Goal: Task Accomplishment & Management: Manage account settings

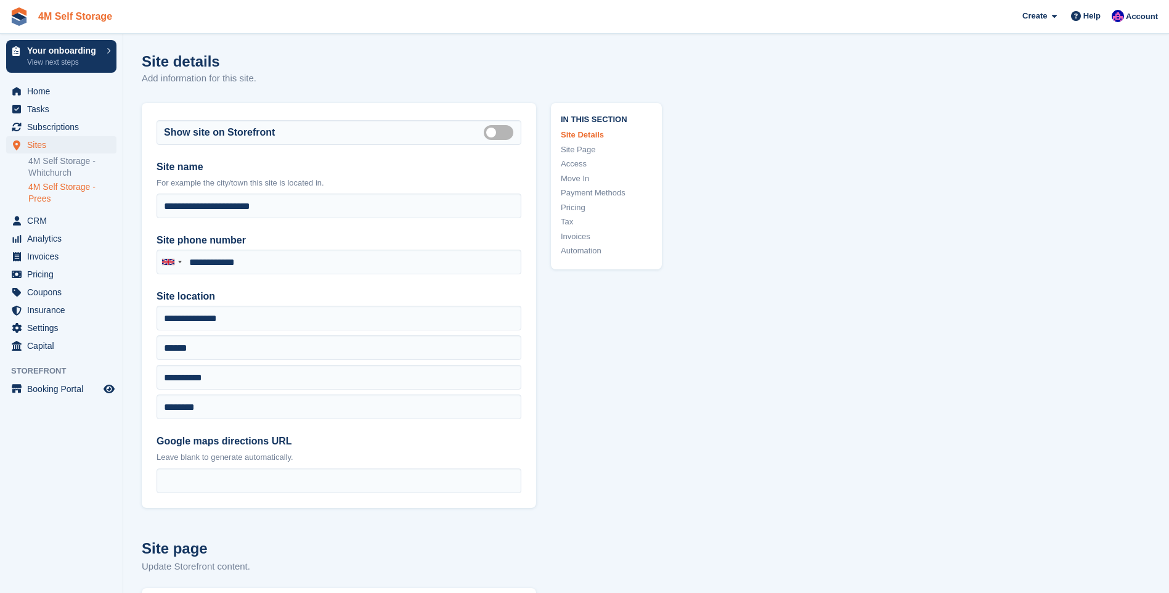
click at [51, 22] on link "4M Self Storage" at bounding box center [75, 16] width 84 height 20
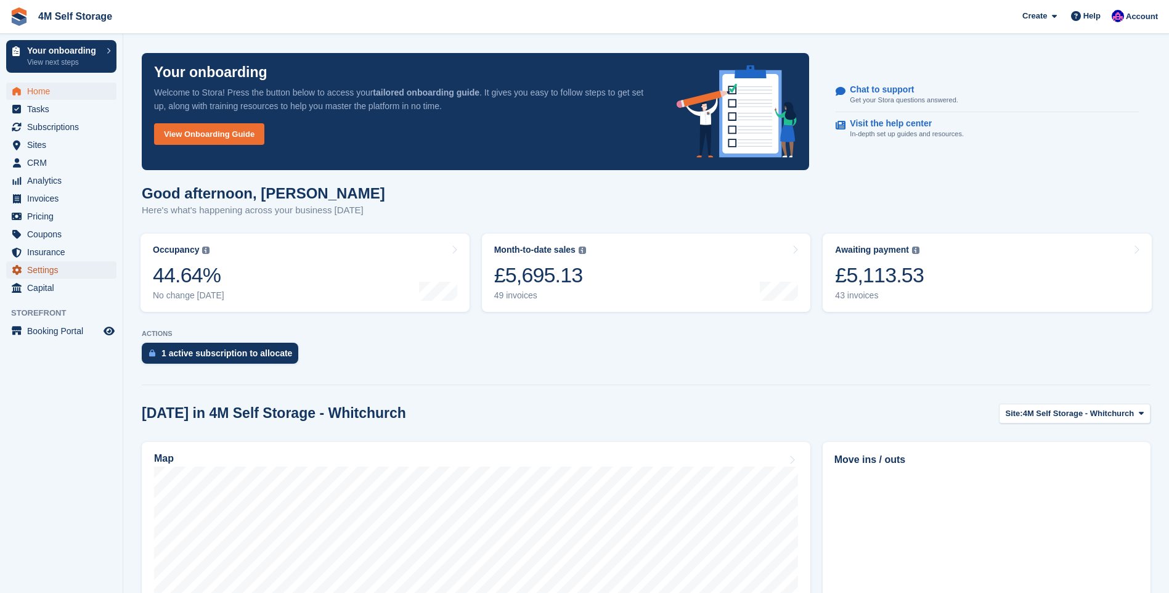
click at [54, 272] on span "Settings" at bounding box center [64, 269] width 74 height 17
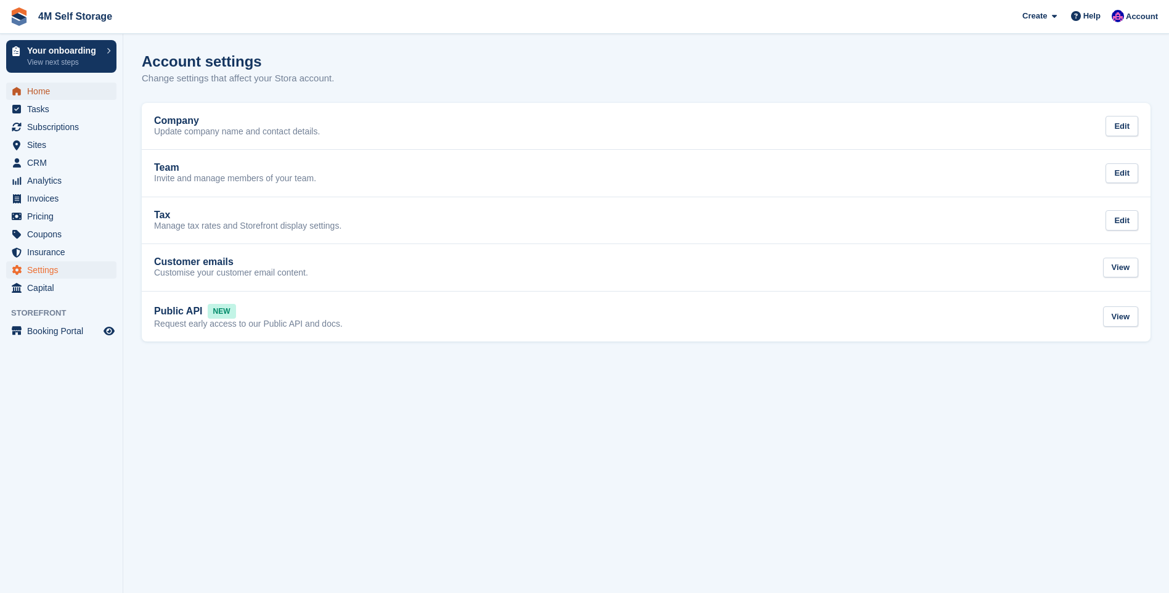
click at [68, 92] on span "Home" at bounding box center [64, 91] width 74 height 17
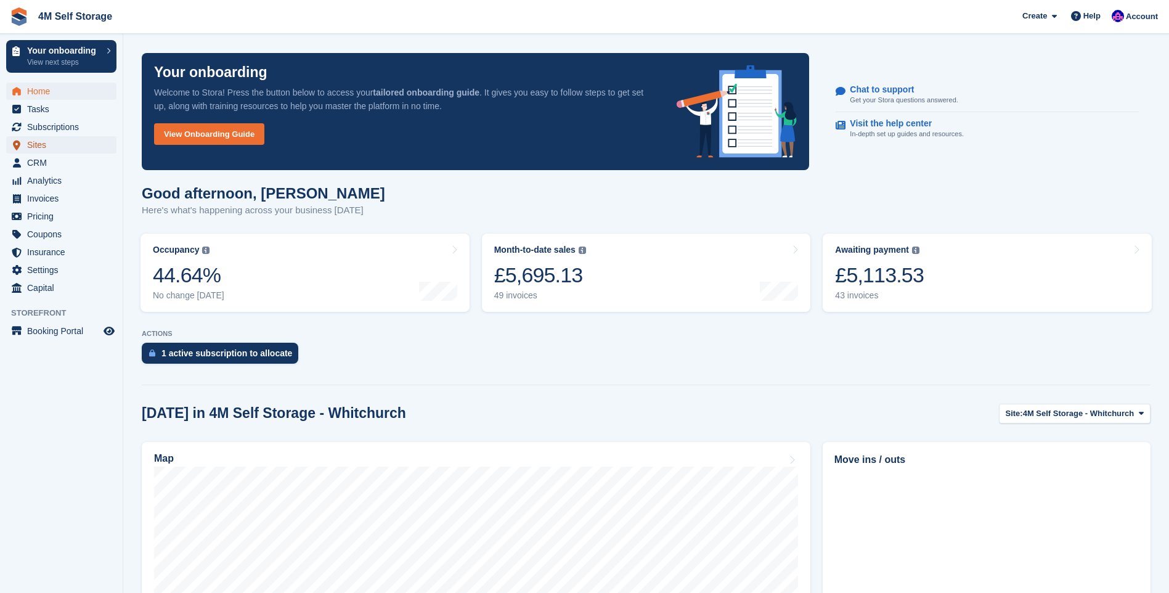
click at [44, 148] on span "Sites" at bounding box center [64, 144] width 74 height 17
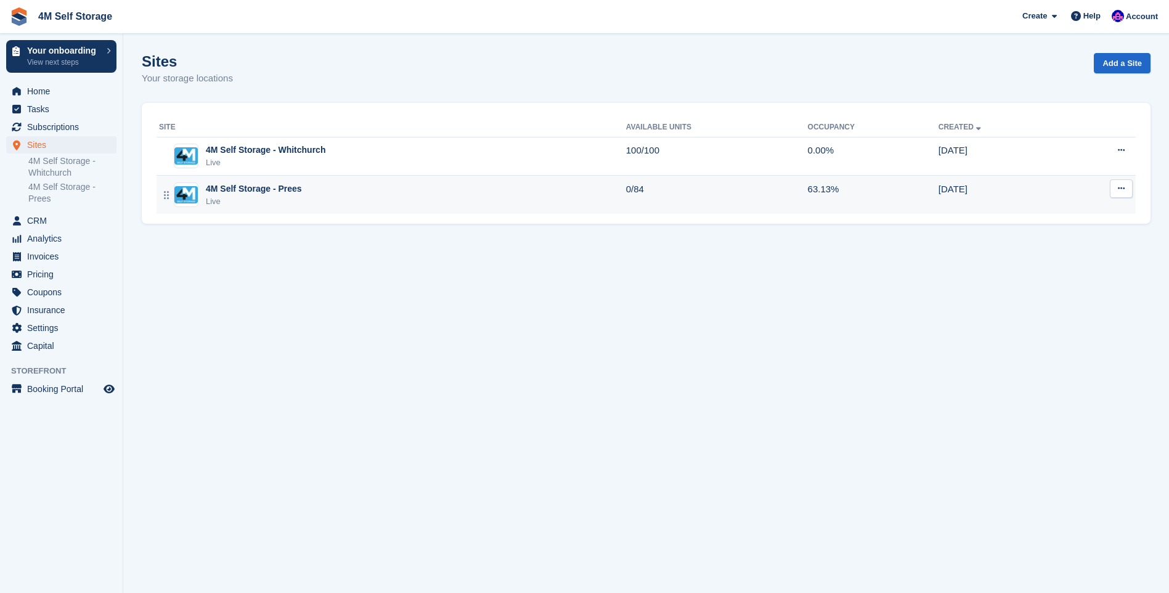
click at [1131, 190] on button at bounding box center [1121, 188] width 23 height 18
click at [1042, 215] on p "Edit site" at bounding box center [1073, 213] width 107 height 16
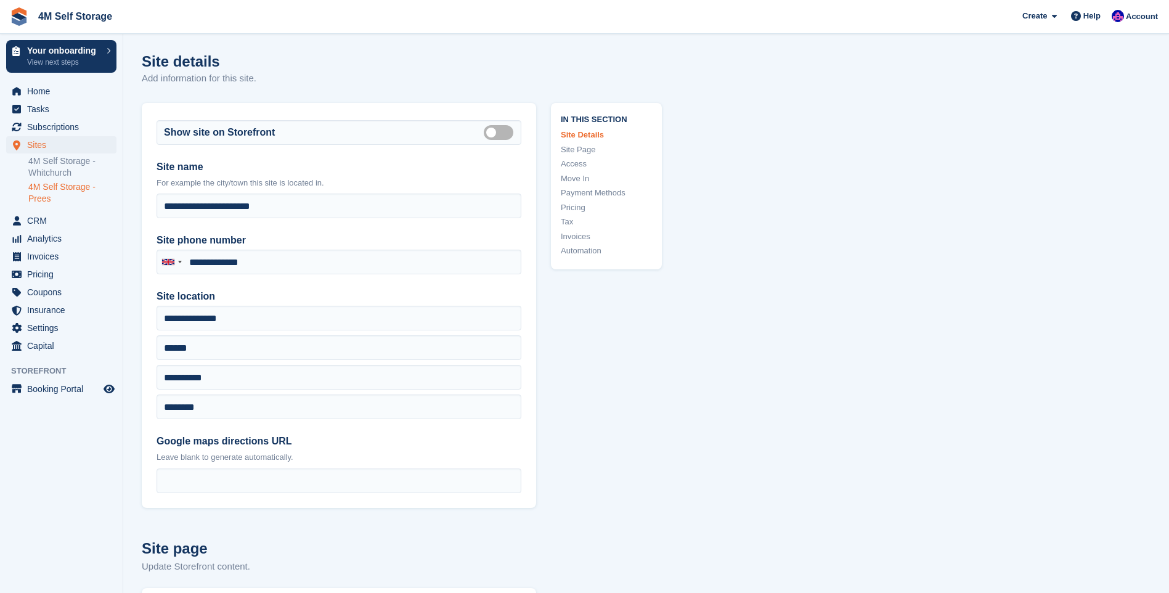
type input "**********"
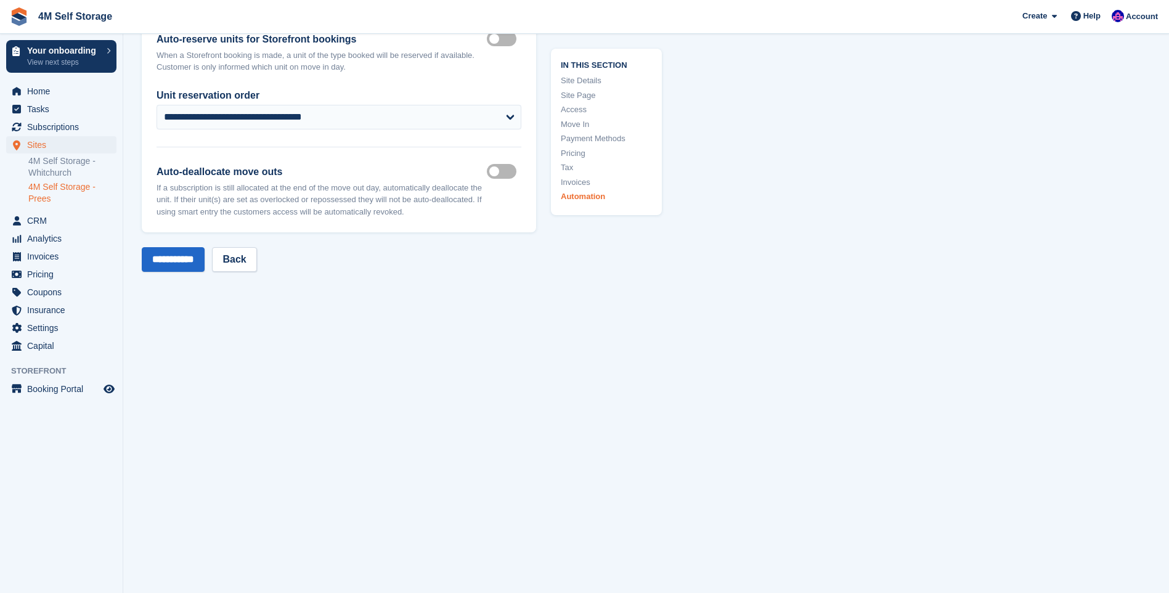
scroll to position [5002, 0]
click at [49, 17] on link "4M Self Storage" at bounding box center [75, 16] width 84 height 20
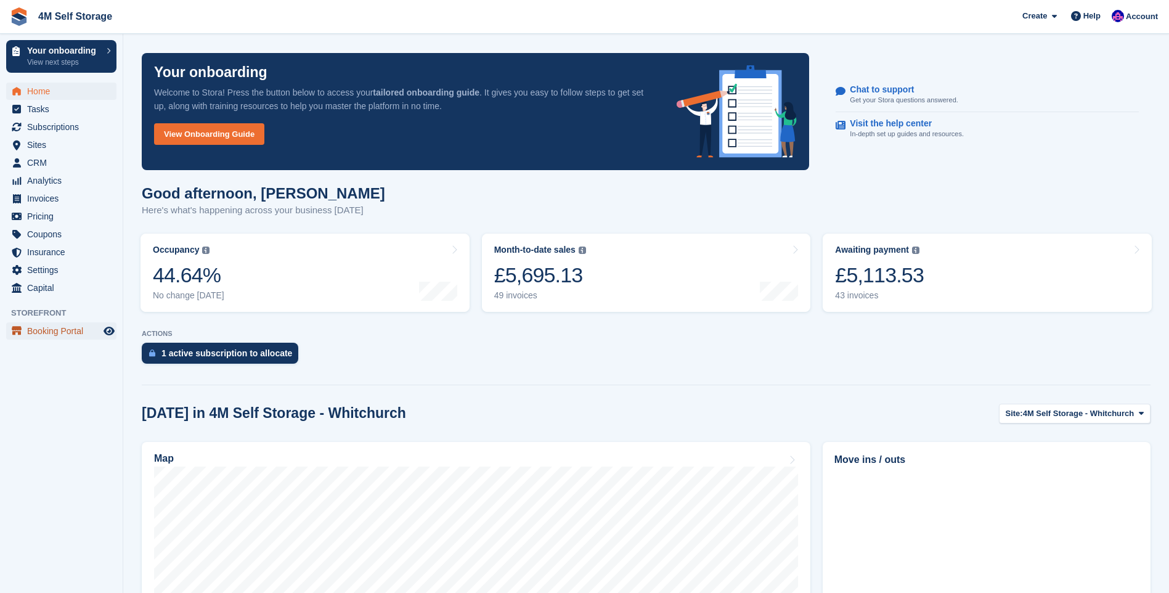
click at [58, 331] on span "Booking Portal" at bounding box center [64, 330] width 74 height 17
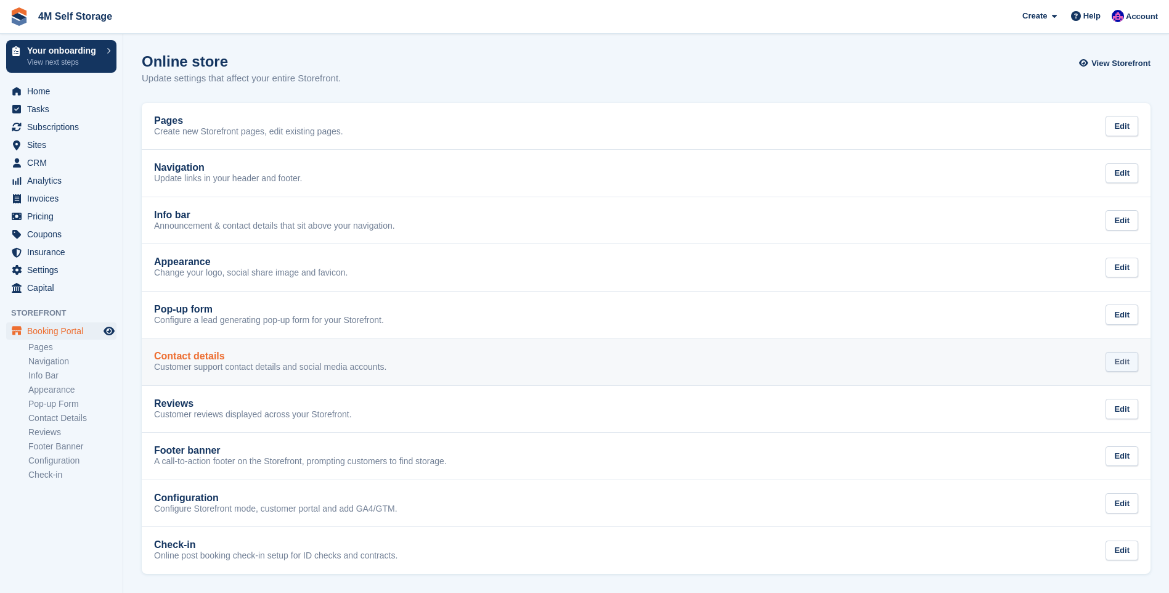
click at [1129, 367] on div "Edit" at bounding box center [1122, 362] width 33 height 20
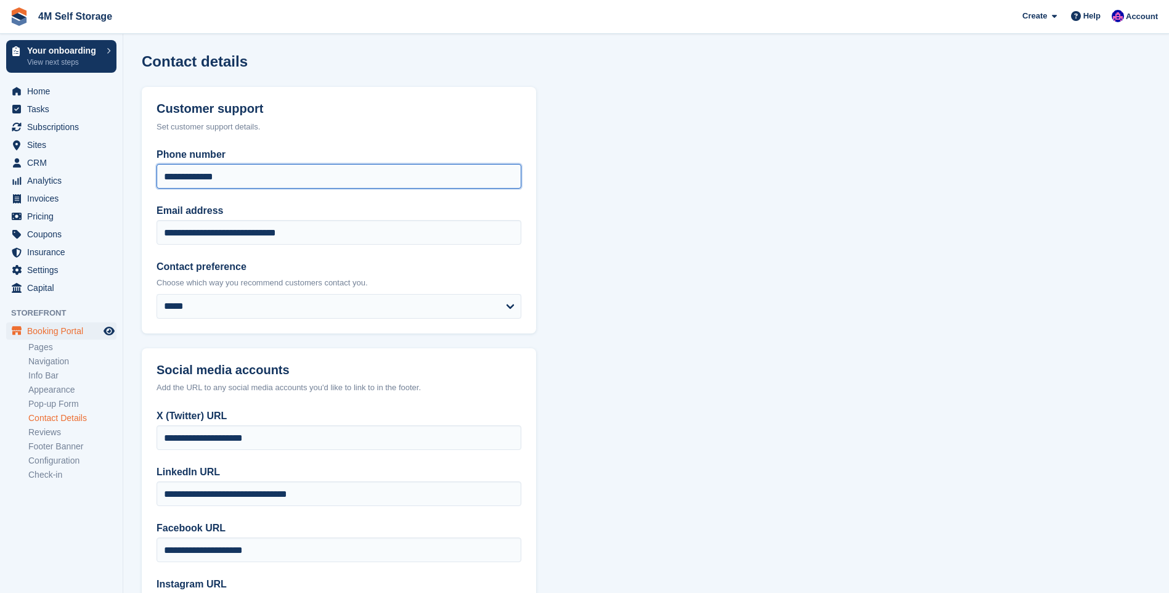
click at [256, 178] on input "**********" at bounding box center [339, 176] width 365 height 25
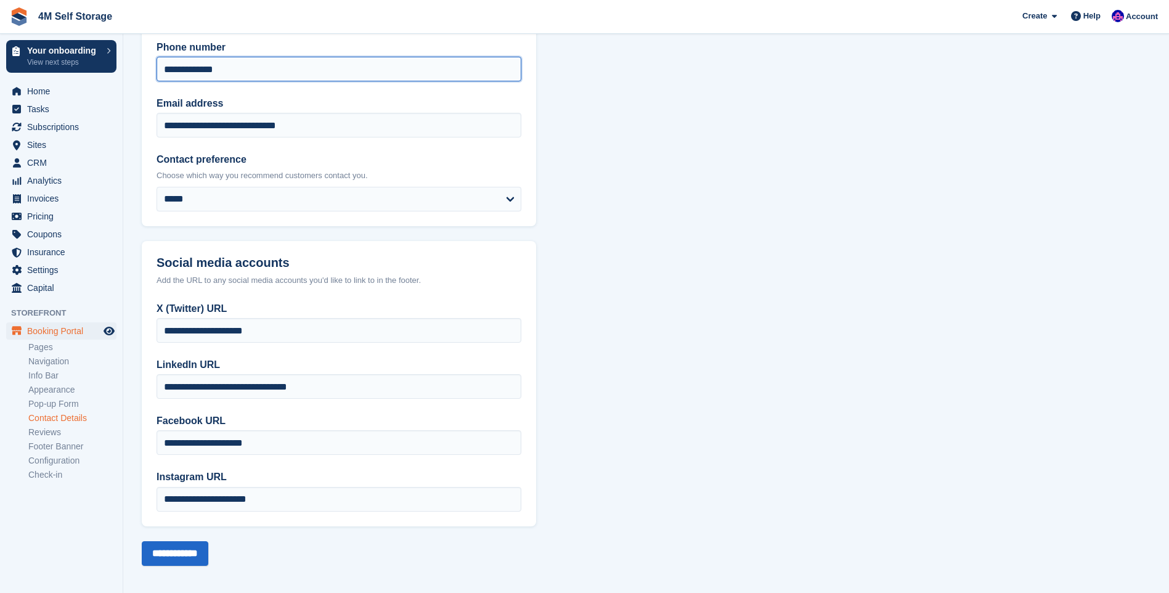
scroll to position [113, 0]
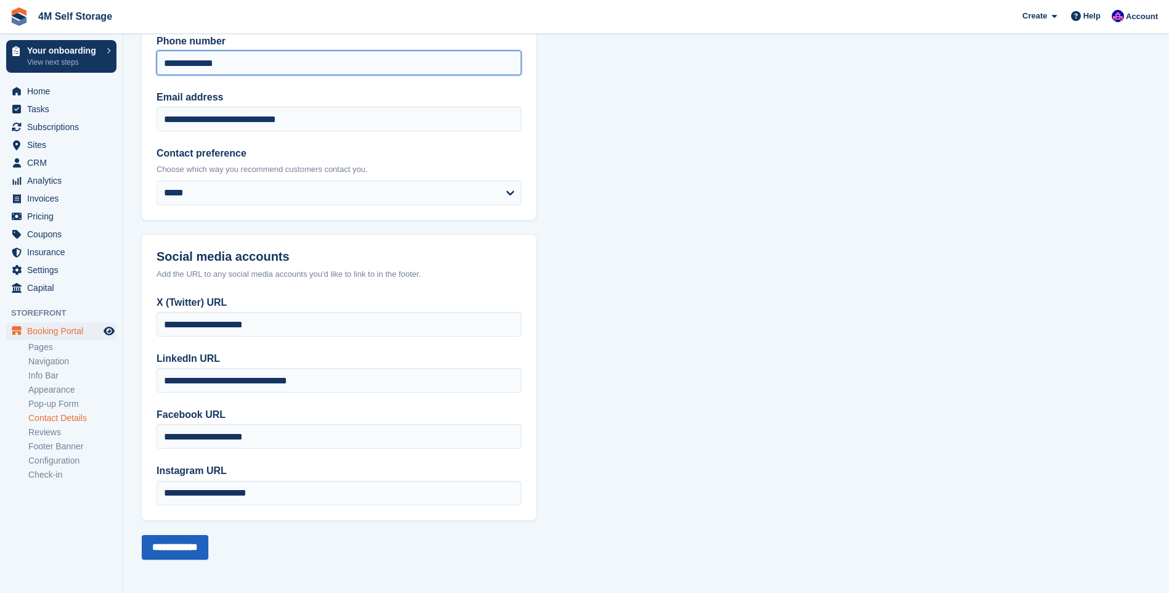
type input "**********"
click at [203, 547] on input "**********" at bounding box center [175, 547] width 67 height 25
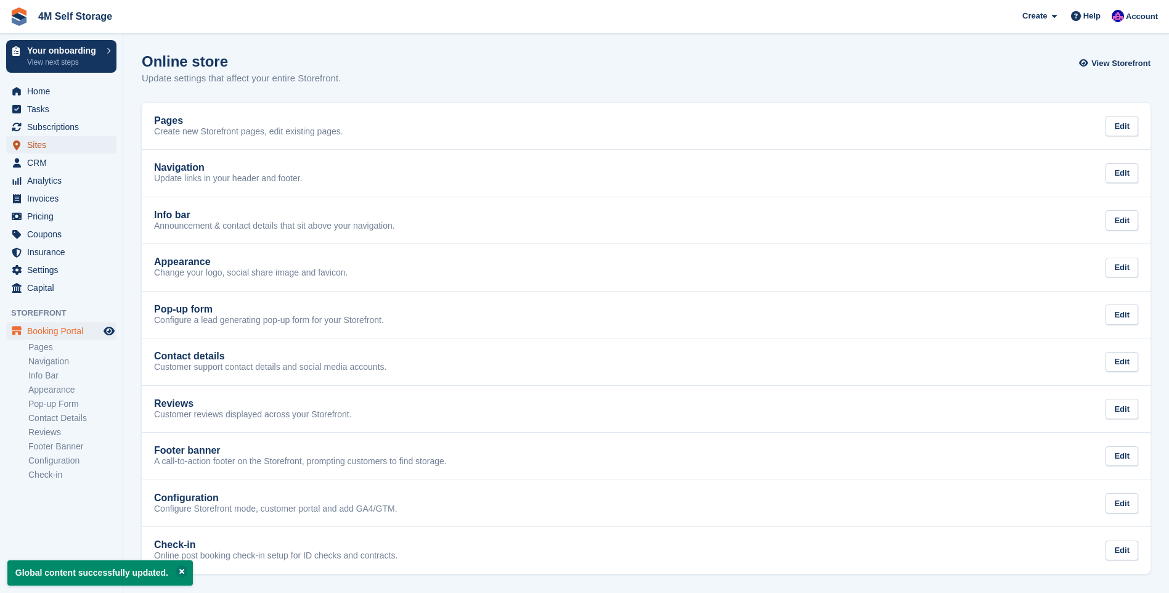
click at [53, 148] on span "Sites" at bounding box center [64, 144] width 74 height 17
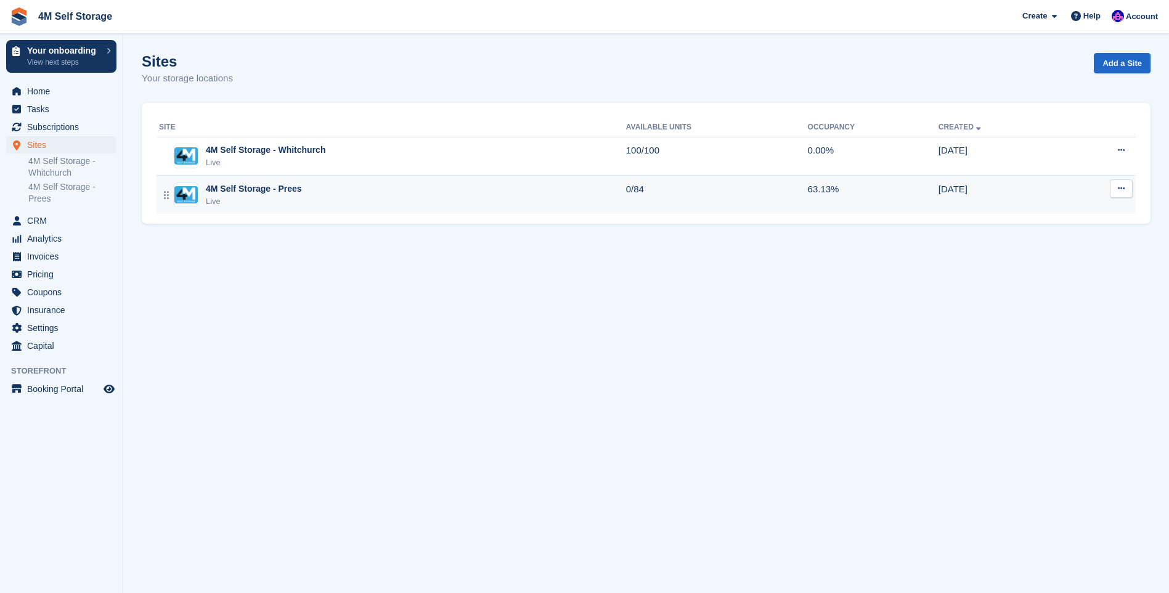
click at [225, 183] on div "4M Self Storage - Prees" at bounding box center [254, 188] width 96 height 13
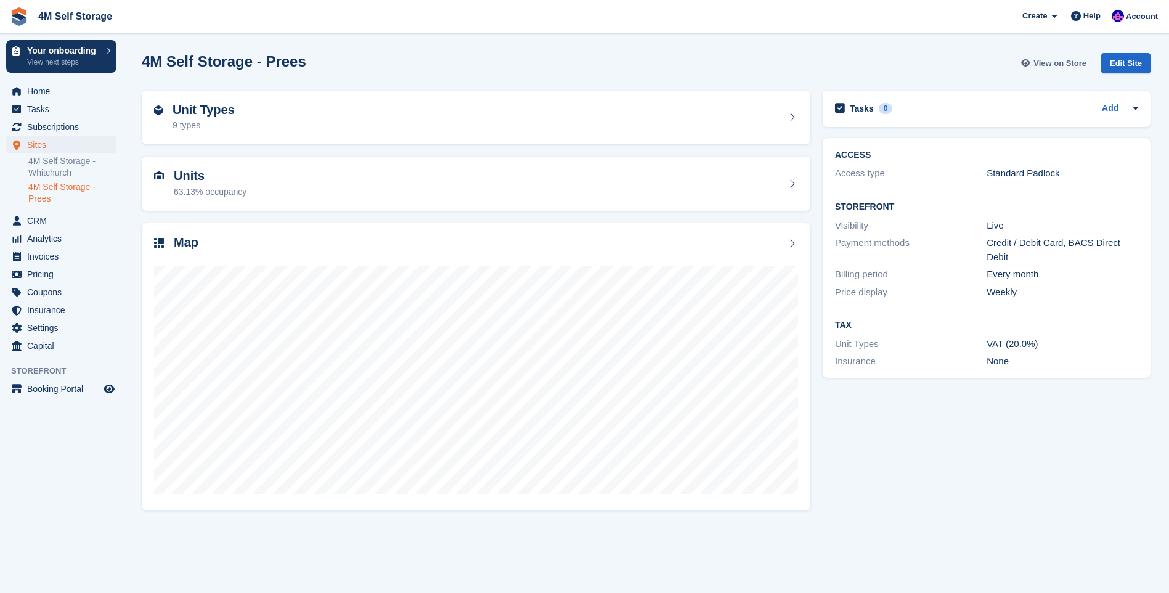
click at [1065, 63] on span "View on Store" at bounding box center [1060, 63] width 53 height 12
click at [31, 385] on span "Booking Portal" at bounding box center [64, 388] width 74 height 17
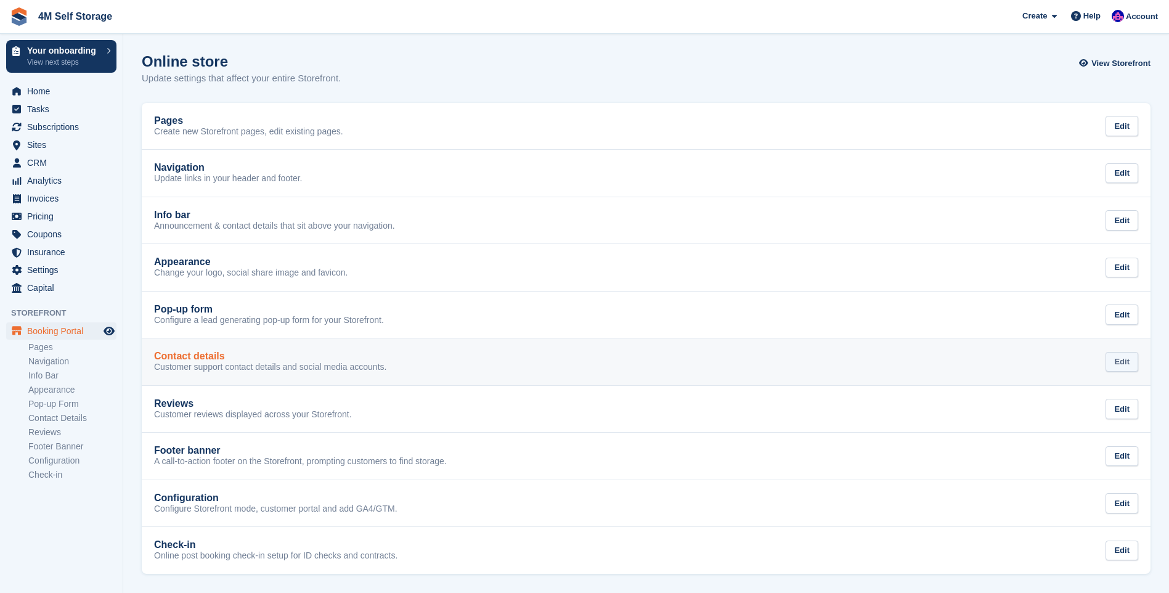
click at [1116, 354] on div "Edit" at bounding box center [1122, 362] width 33 height 20
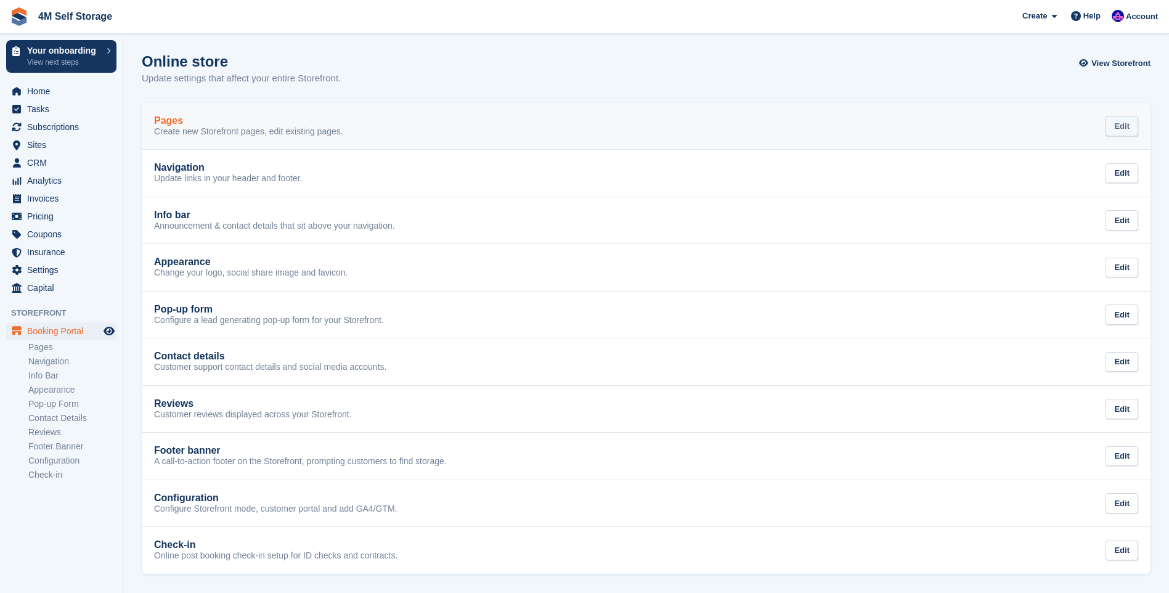
click at [1119, 125] on div "Edit" at bounding box center [1122, 126] width 33 height 20
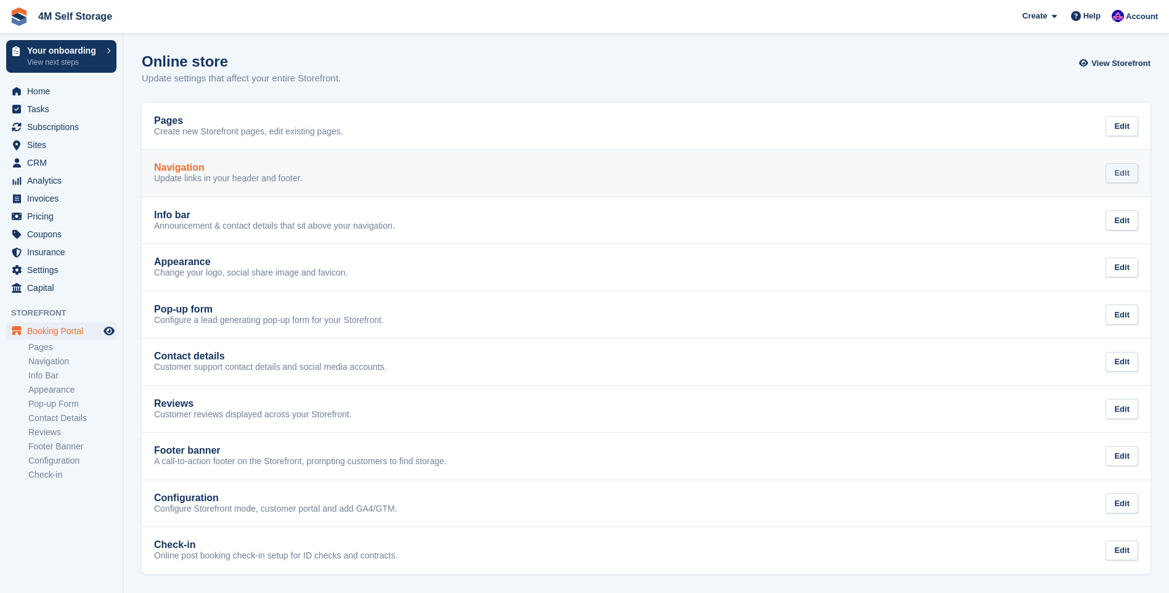
click at [1132, 176] on div "Edit" at bounding box center [1122, 173] width 33 height 20
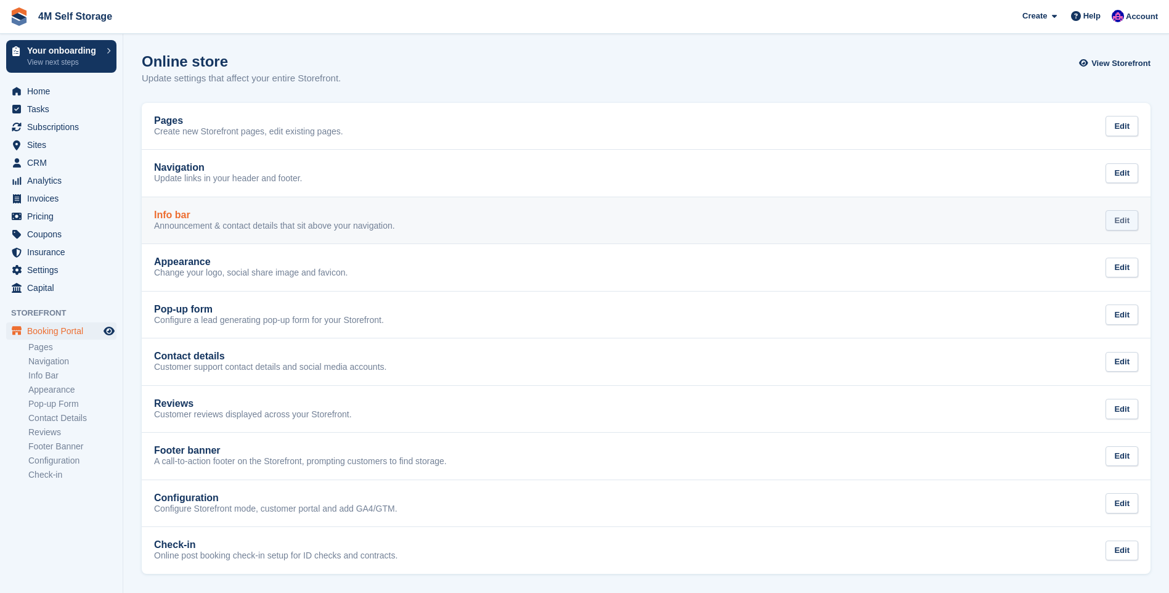
click at [1131, 223] on div "Edit" at bounding box center [1122, 220] width 33 height 20
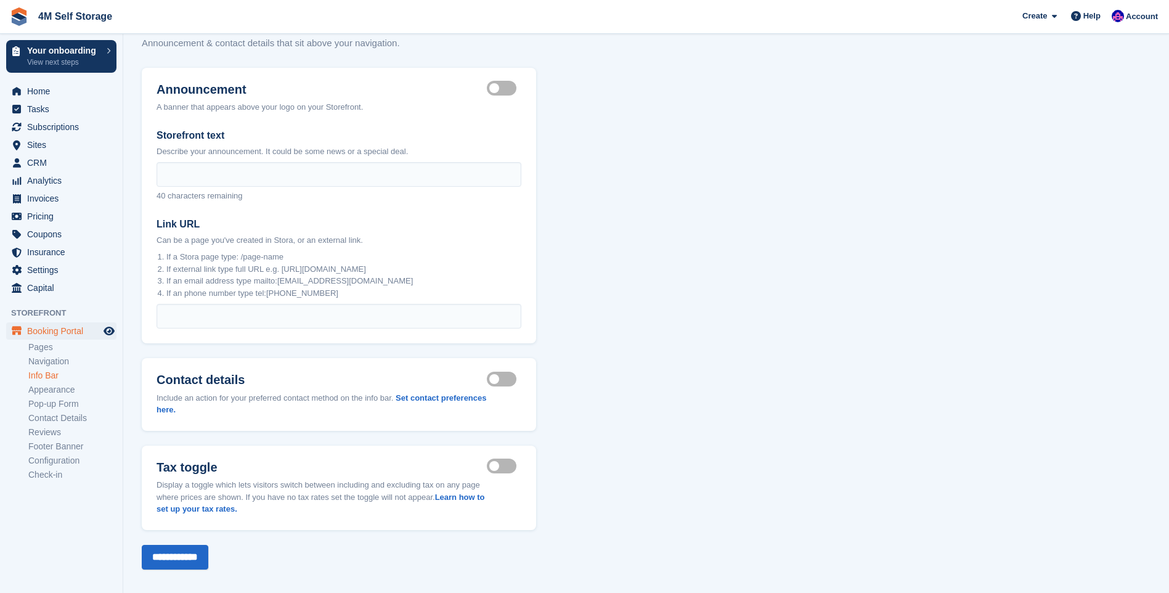
scroll to position [45, 0]
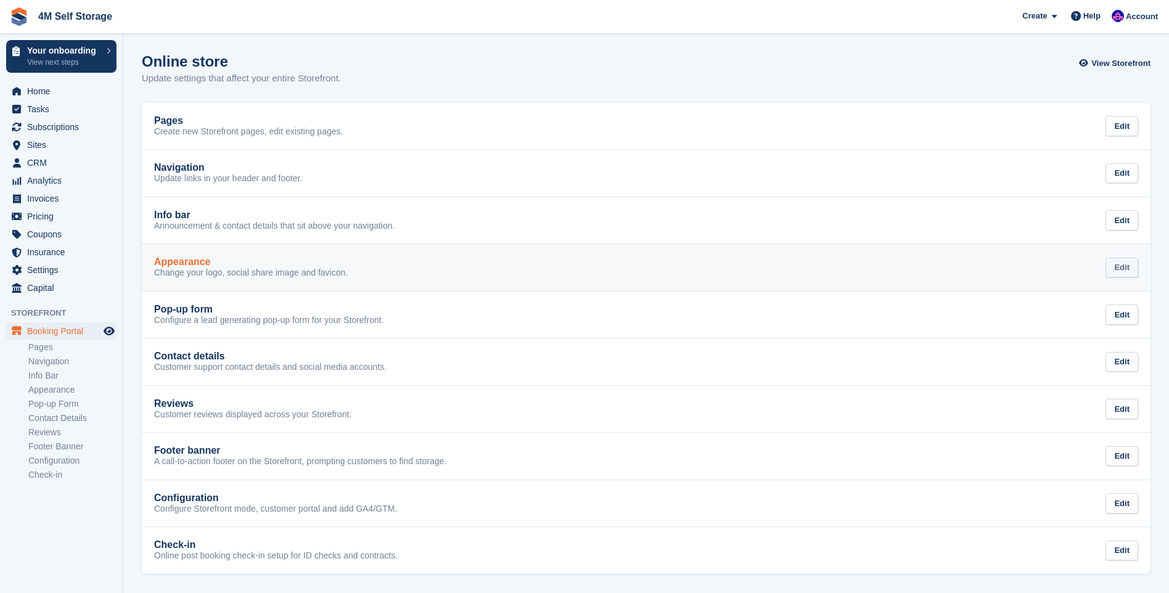
click at [1126, 258] on div "Edit" at bounding box center [1122, 268] width 33 height 20
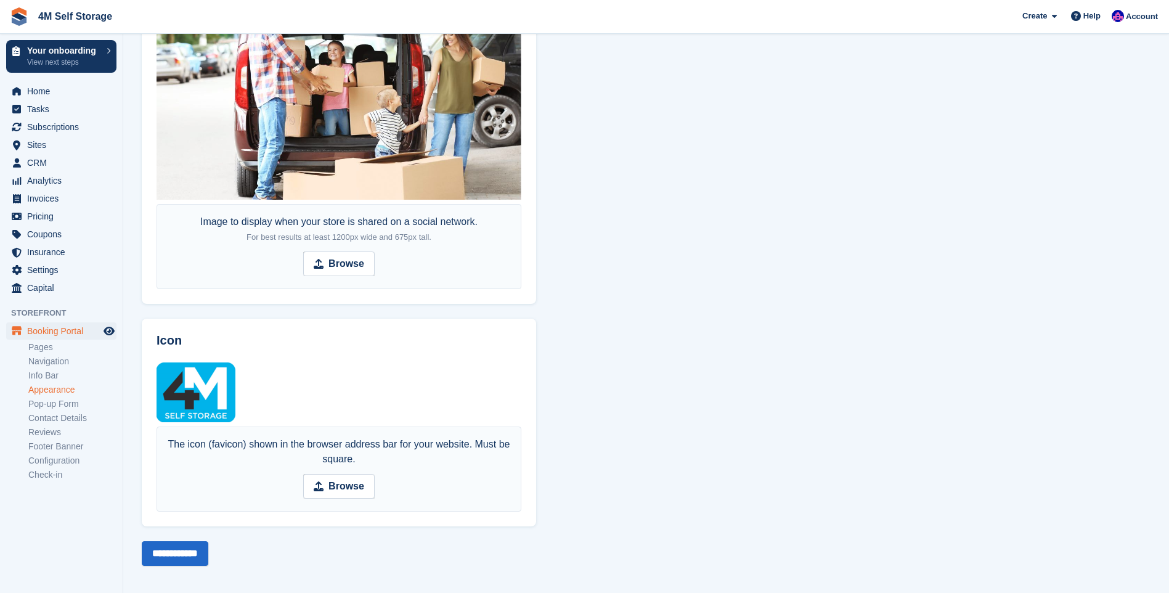
scroll to position [760, 0]
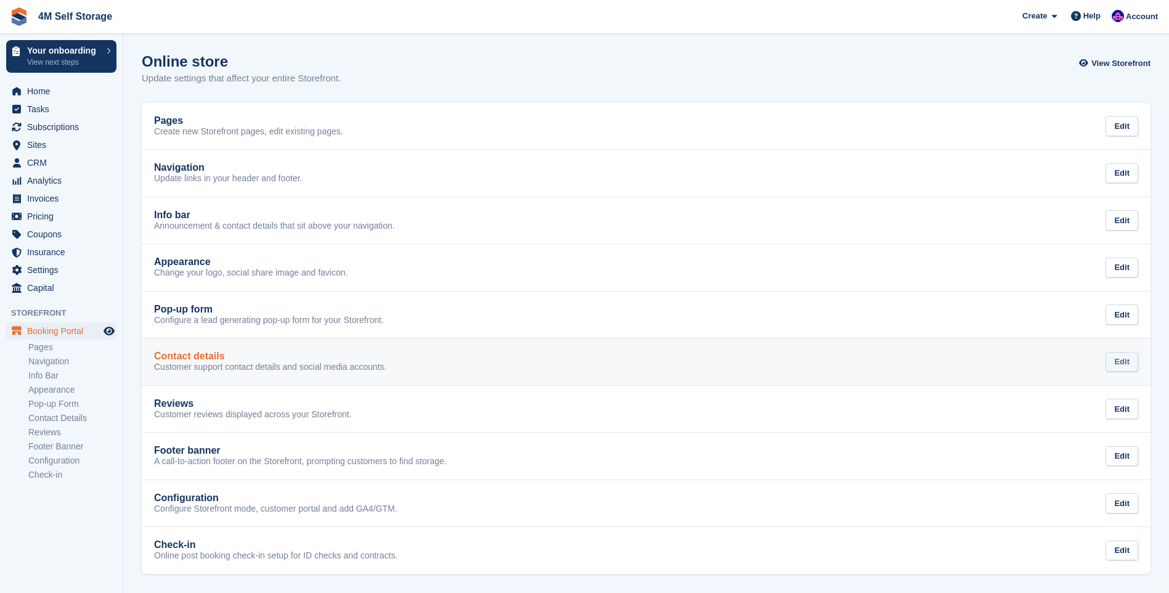
click at [1121, 359] on div "Edit" at bounding box center [1122, 362] width 33 height 20
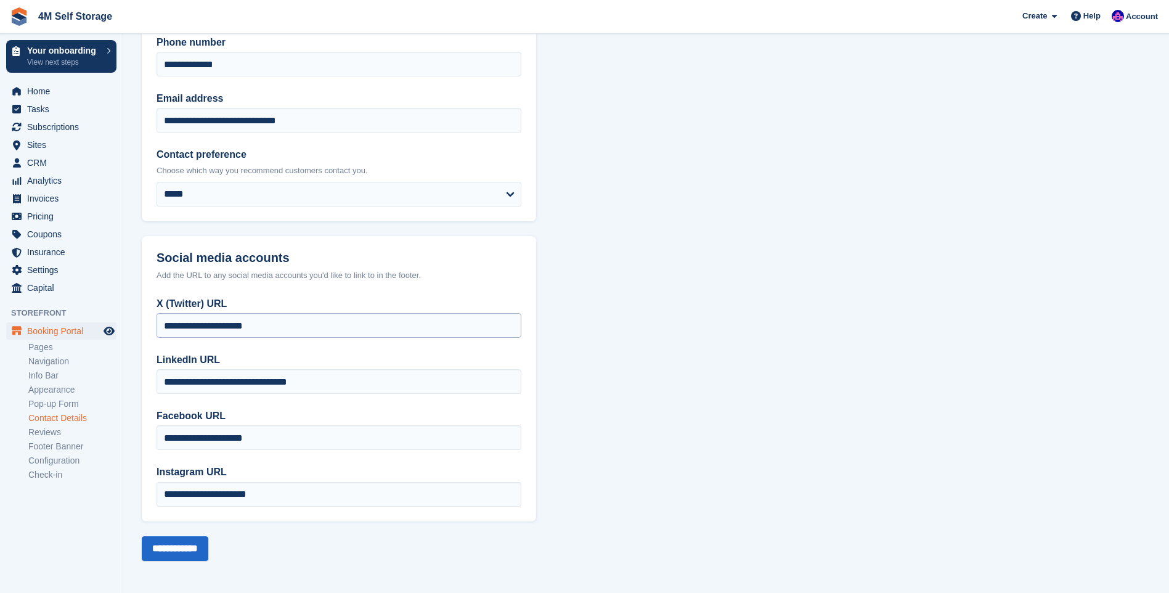
scroll to position [113, 0]
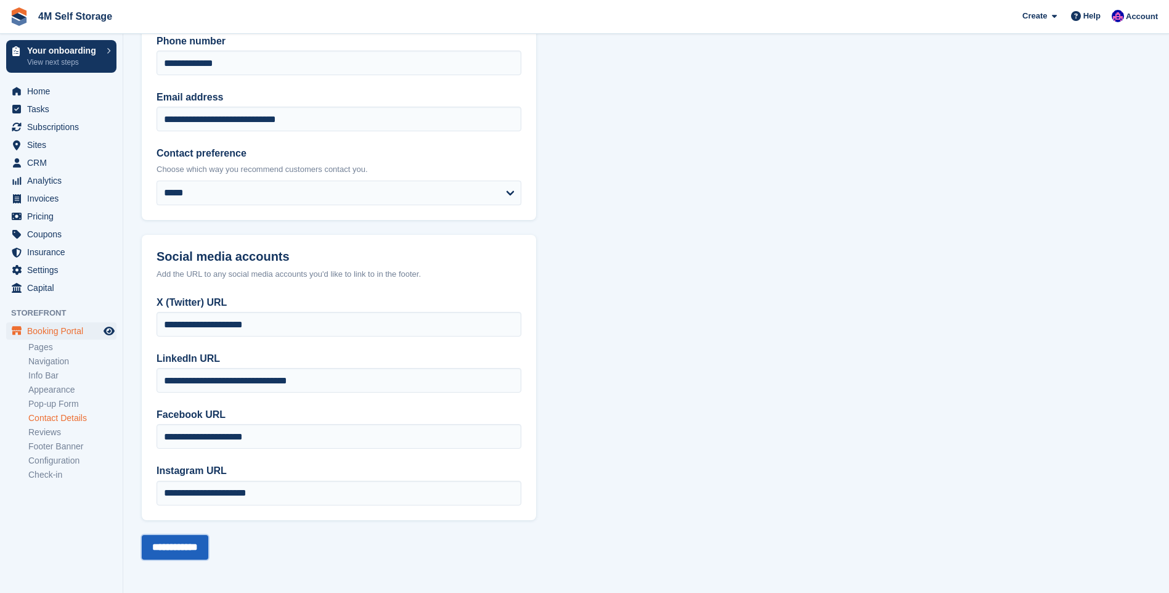
click at [176, 550] on input "**********" at bounding box center [175, 547] width 67 height 25
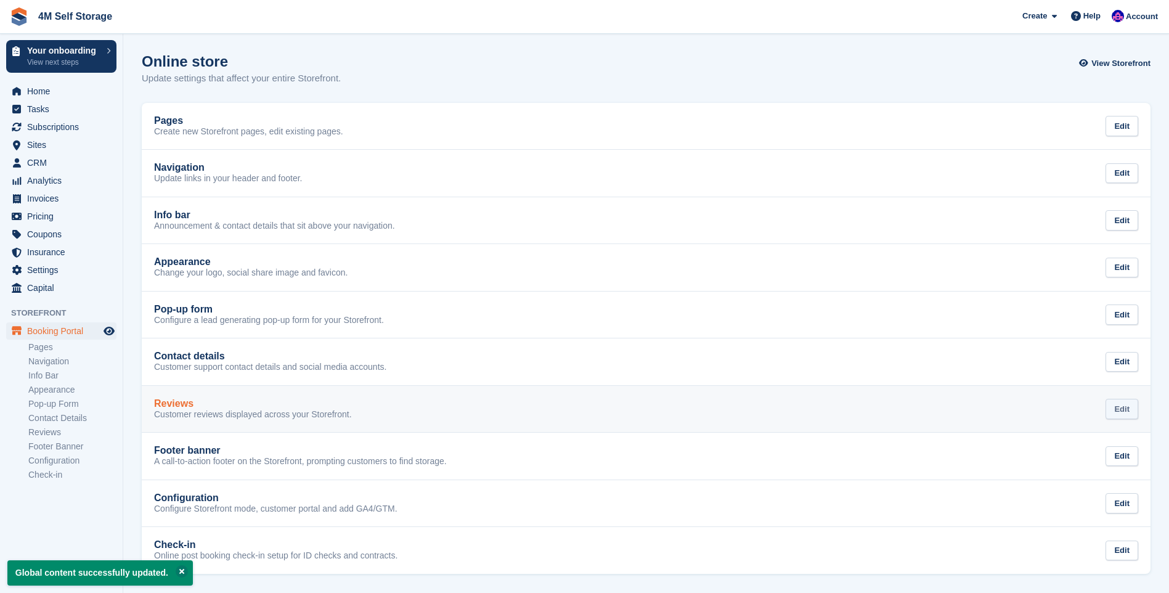
click at [1129, 412] on div "Edit" at bounding box center [1122, 409] width 33 height 20
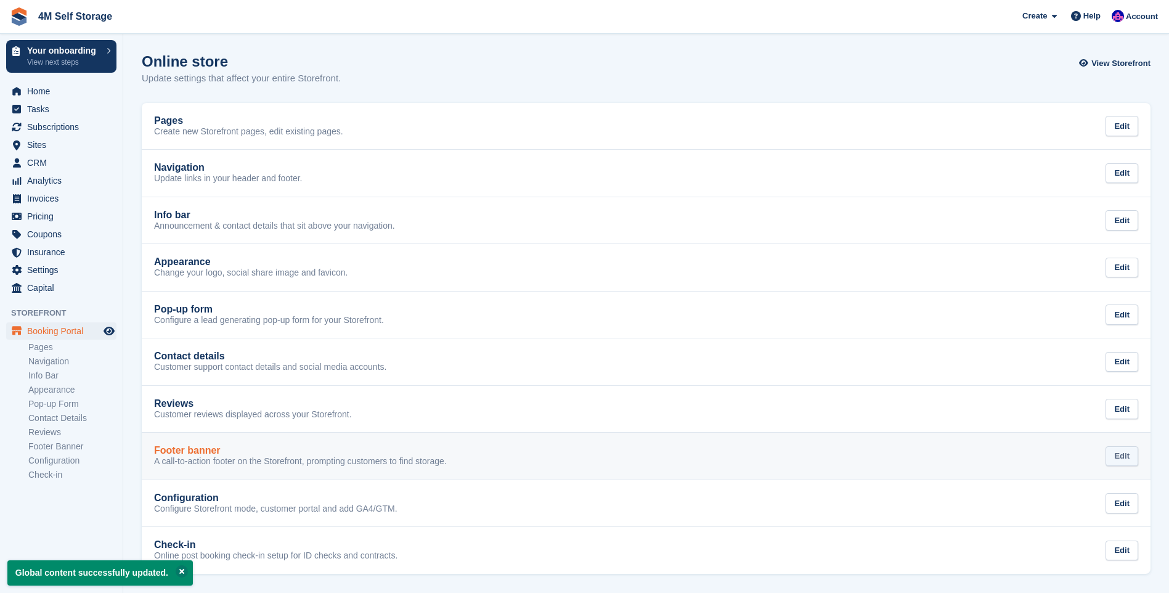
click at [1118, 449] on div "Edit" at bounding box center [1122, 456] width 33 height 20
